Goal: Transaction & Acquisition: Download file/media

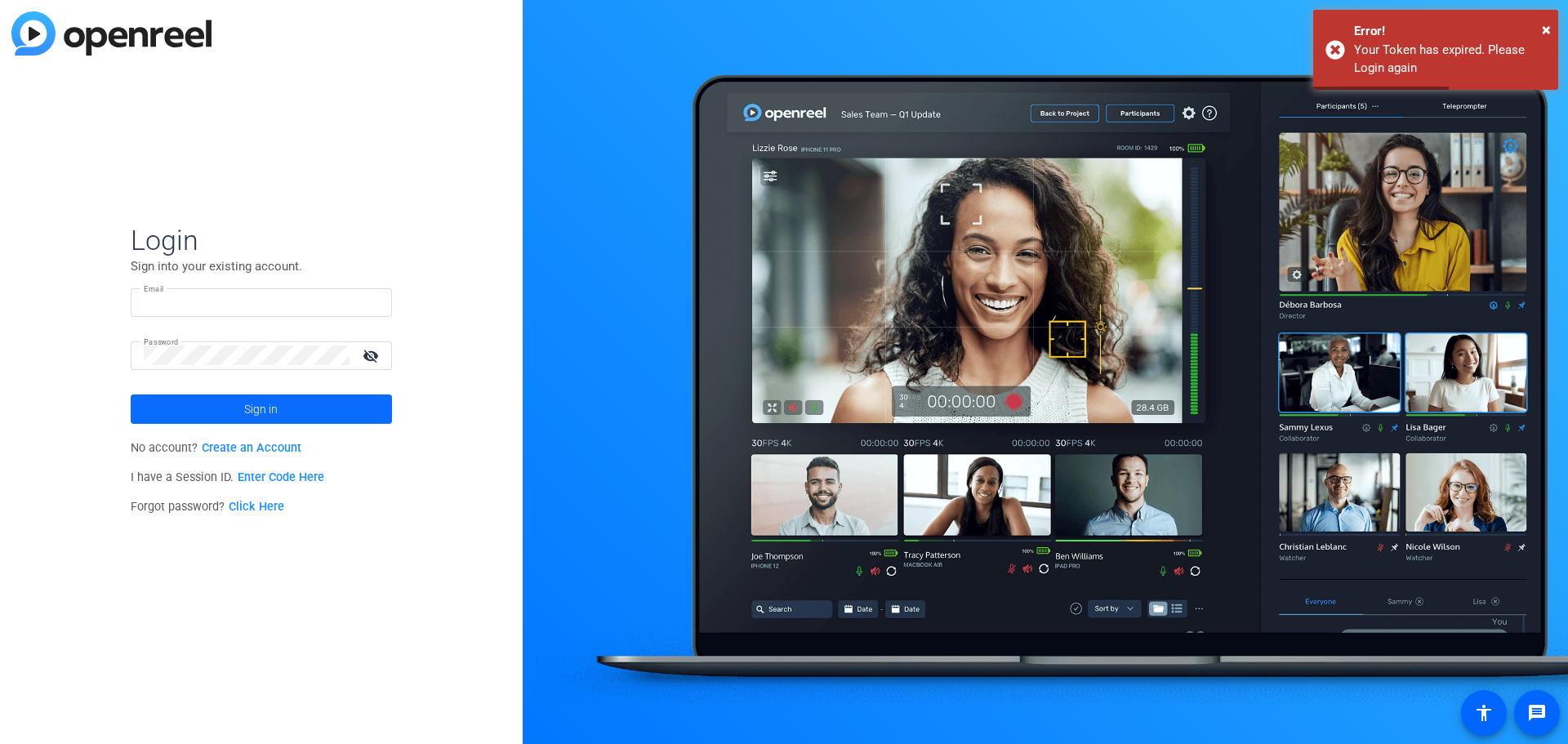
type input "[EMAIL_ADDRESS][DOMAIN_NAME]"
click at [247, 426] on span "Sign in" at bounding box center [261, 409] width 34 height 41
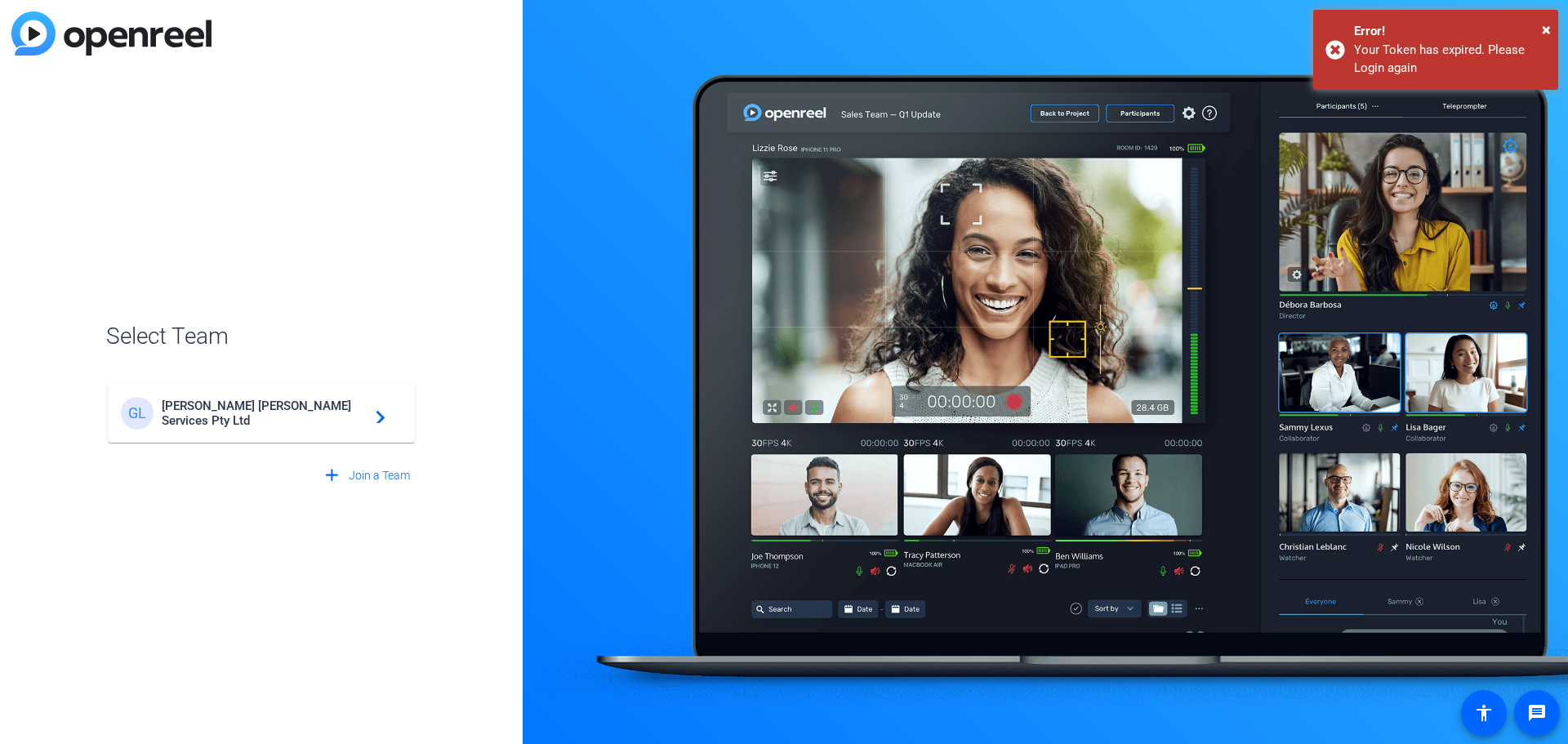
click at [347, 405] on div "[PERSON_NAME] Services Pty Ltd navigate_next" at bounding box center [262, 413] width 281 height 33
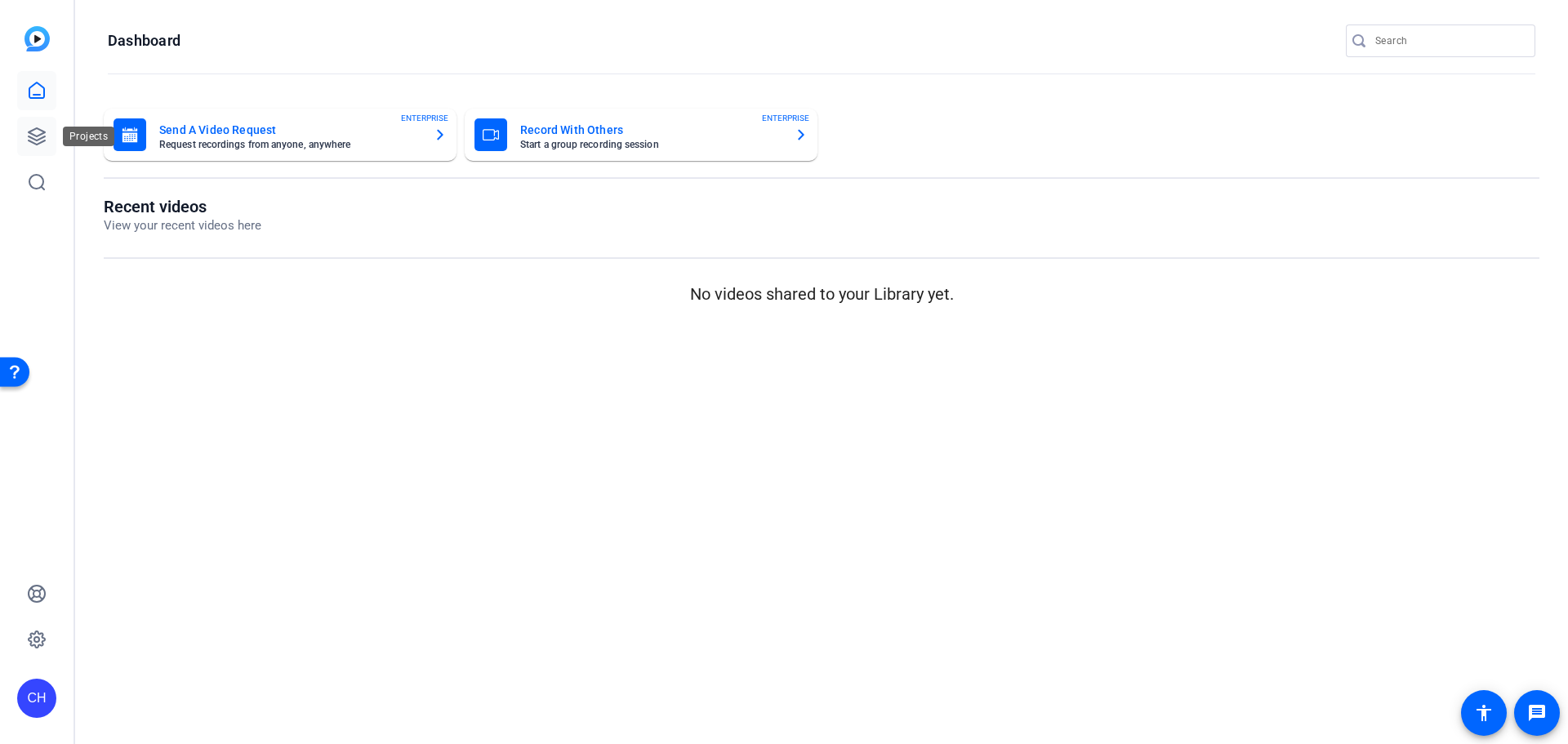
click at [35, 146] on link at bounding box center [37, 136] width 39 height 39
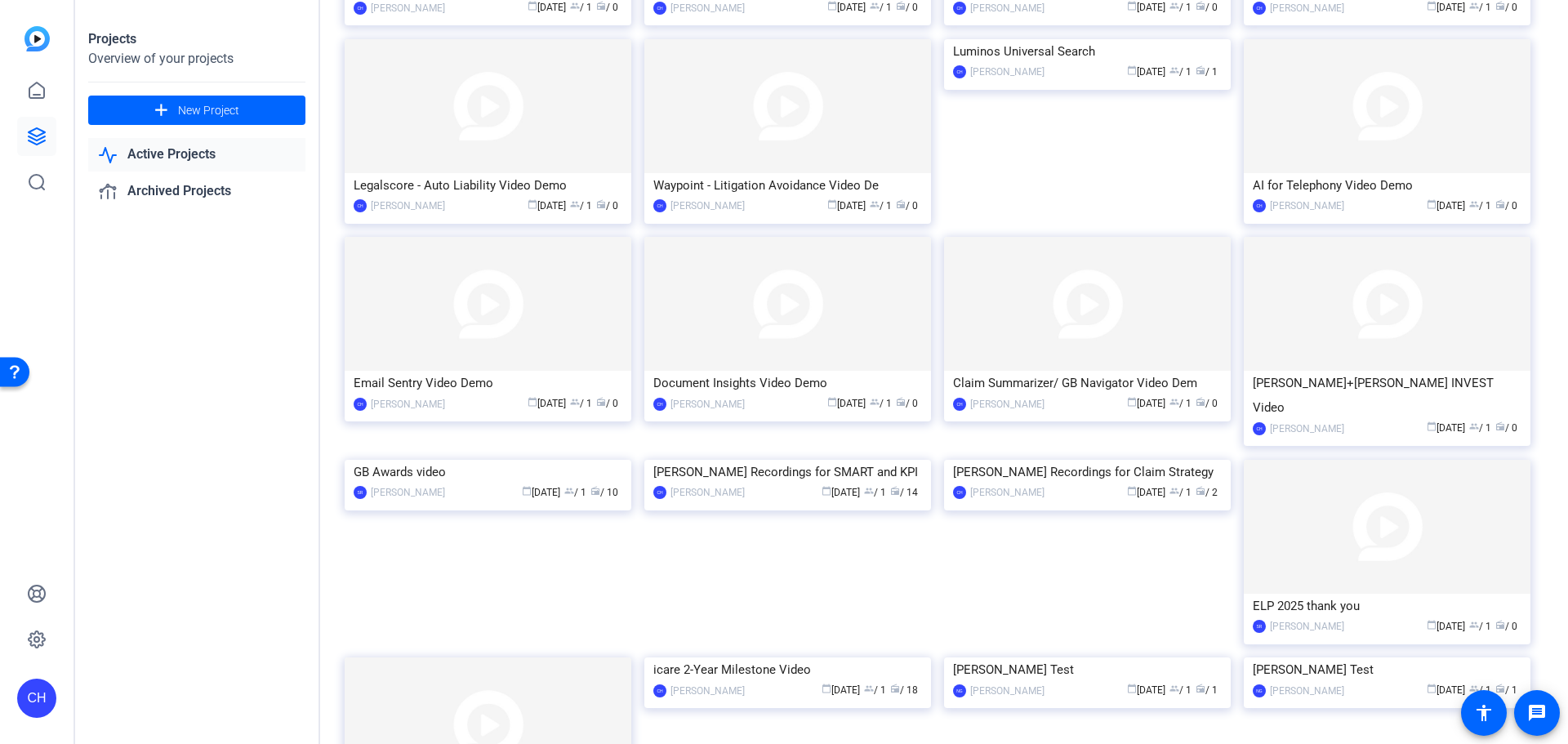
scroll to position [1096, 0]
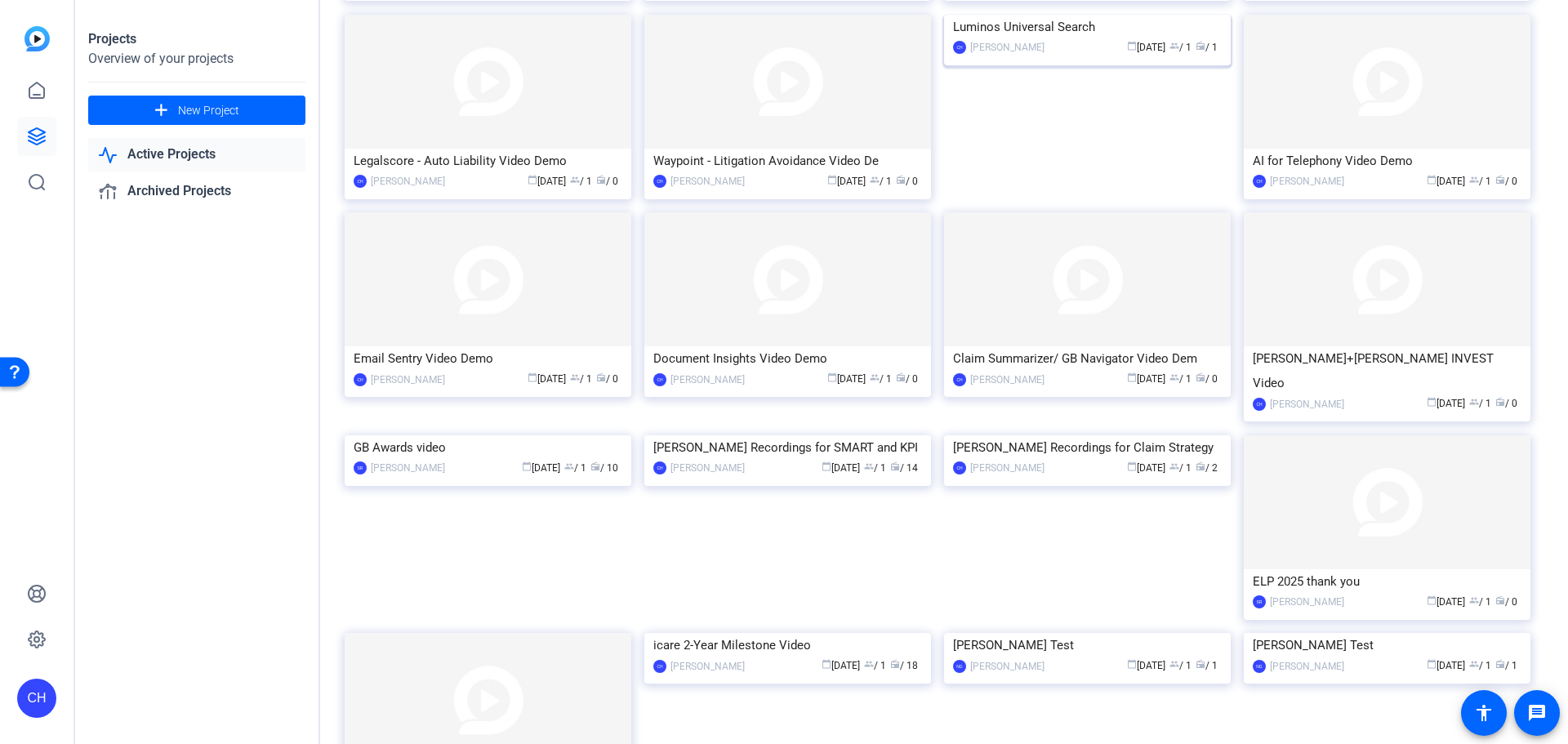
click at [1118, 15] on img at bounding box center [1088, 15] width 287 height 0
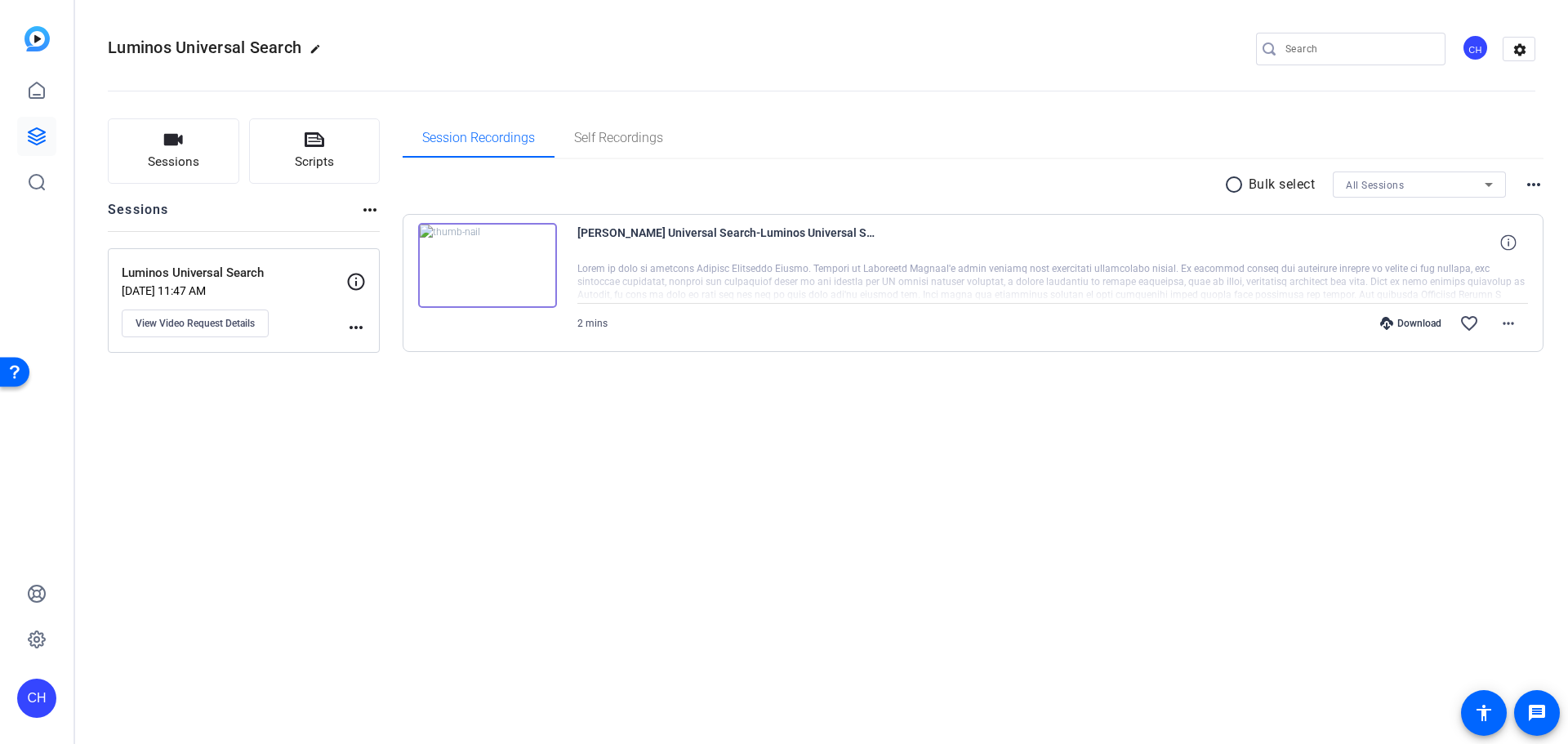
click at [524, 269] on img at bounding box center [487, 266] width 139 height 85
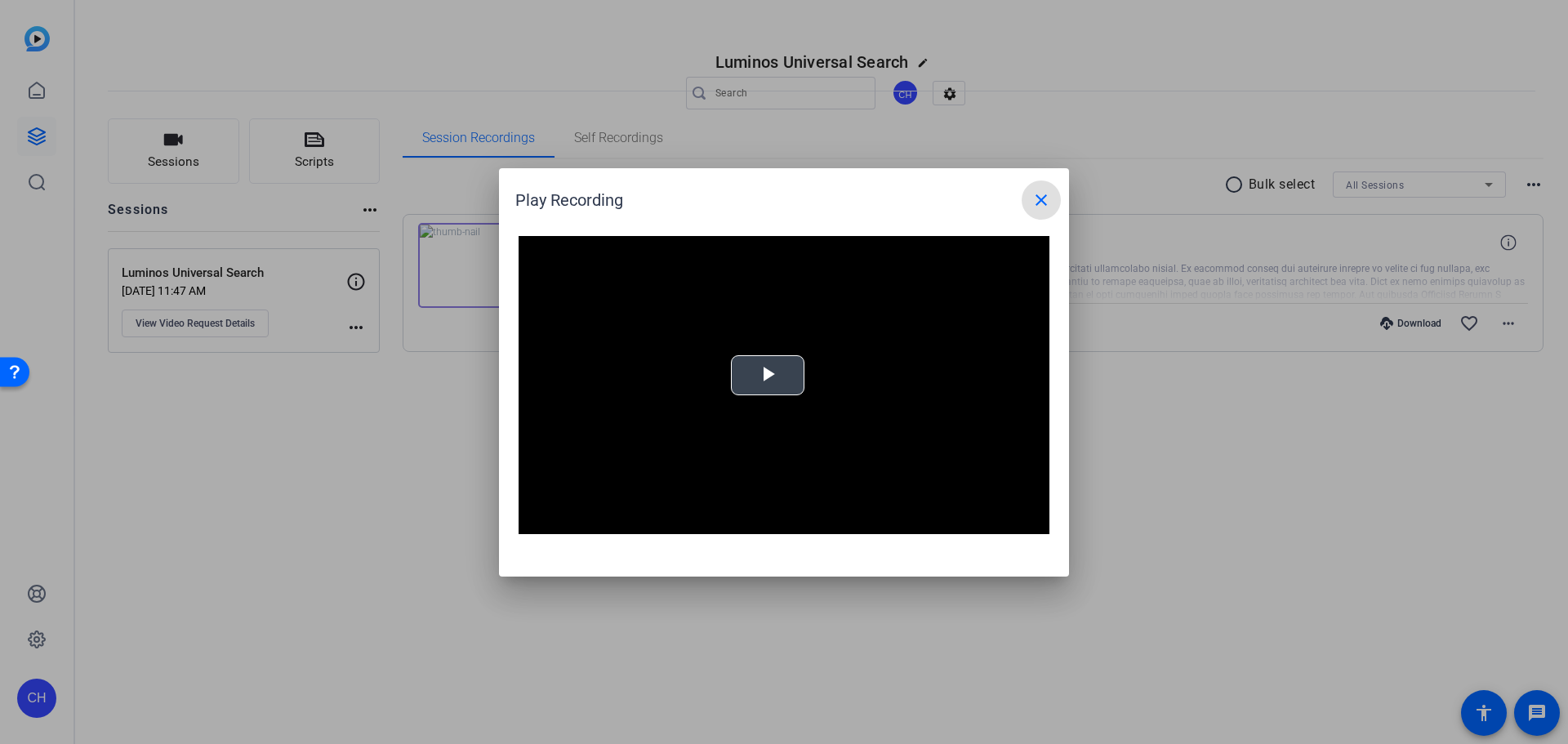
click at [768, 375] on span "Video Player" at bounding box center [768, 375] width 0 height 0
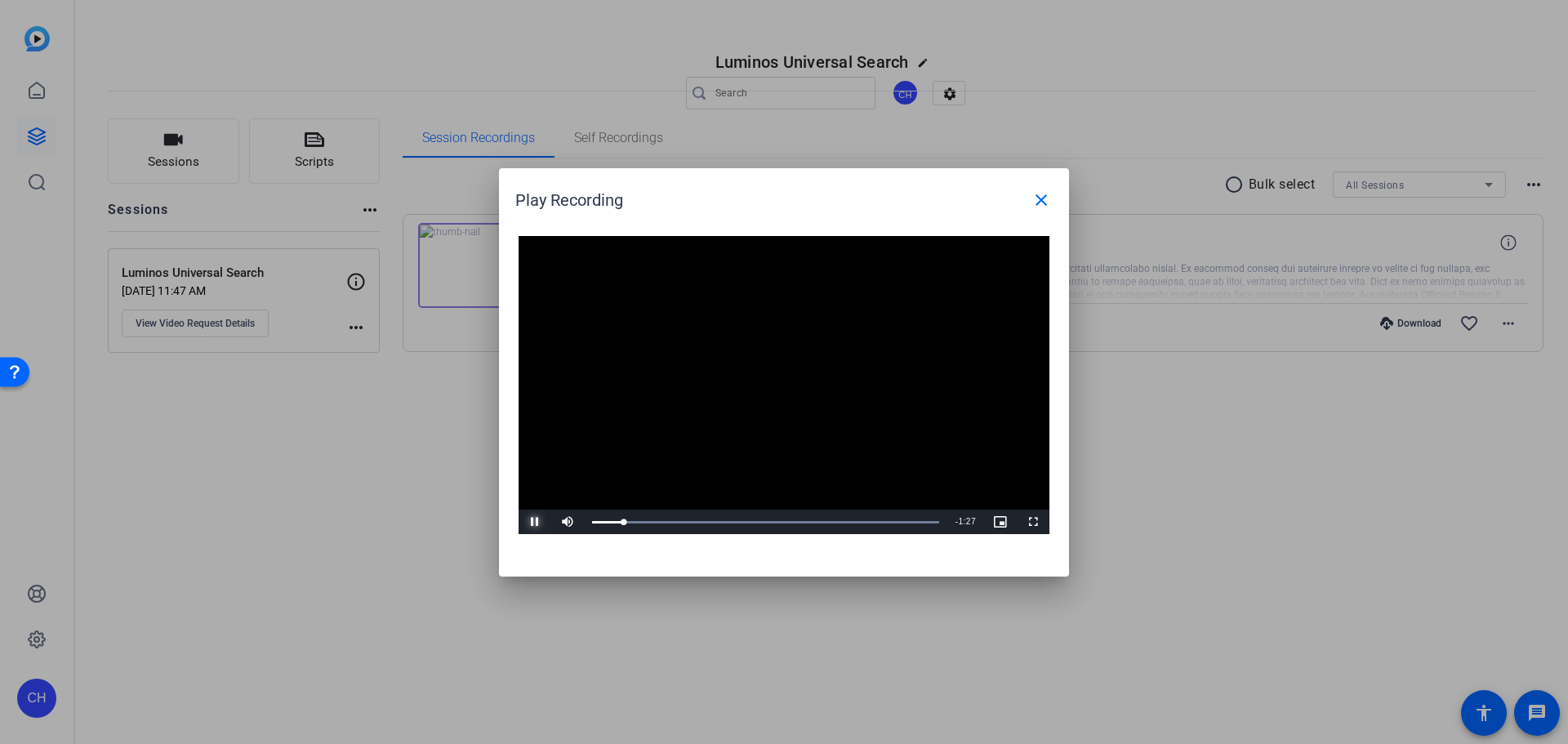
click at [526, 522] on span "Video Player" at bounding box center [535, 522] width 33 height 0
click at [1522, 474] on div at bounding box center [784, 372] width 1568 height 744
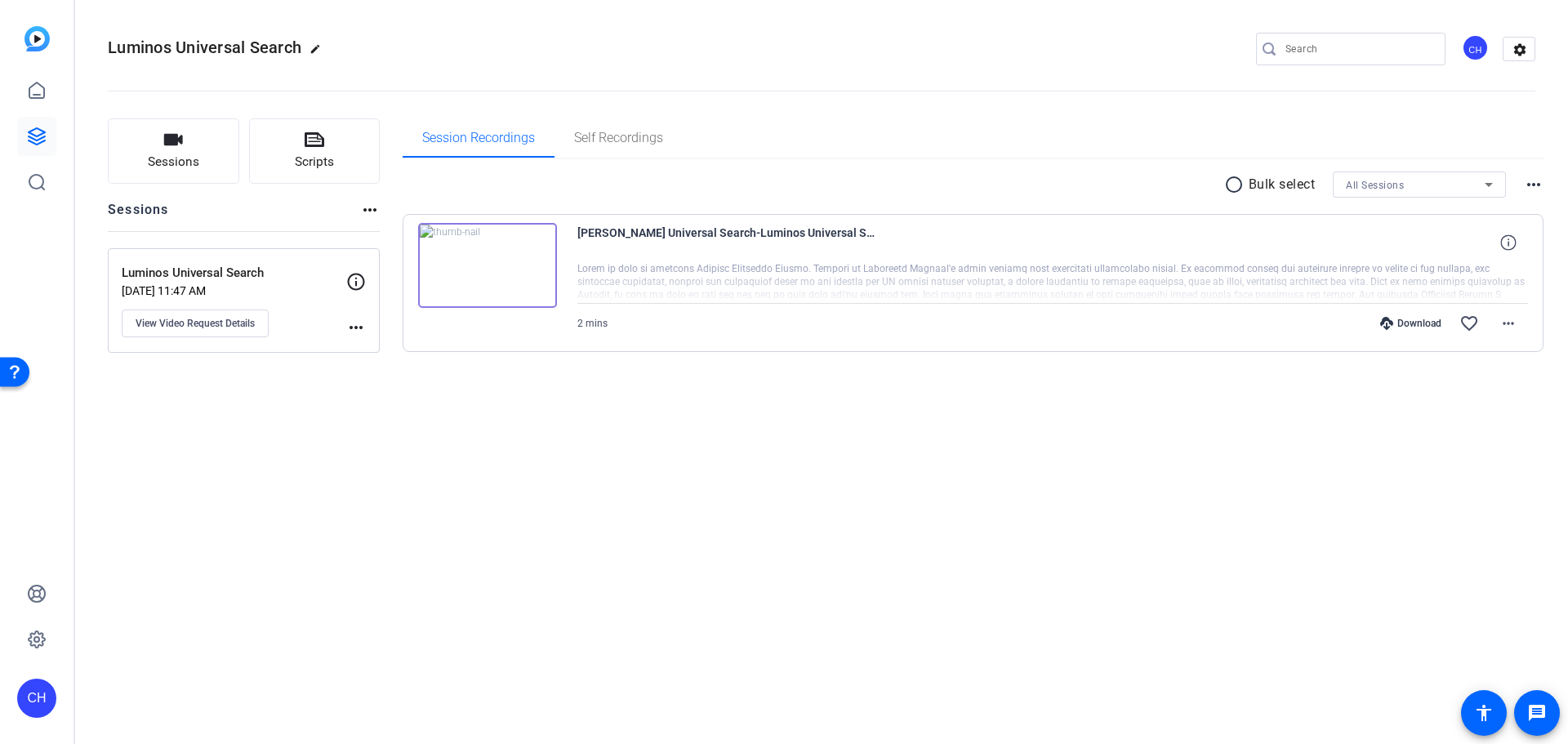
click at [1434, 329] on div "Download" at bounding box center [1411, 323] width 78 height 13
